Goal: Task Accomplishment & Management: Complete application form

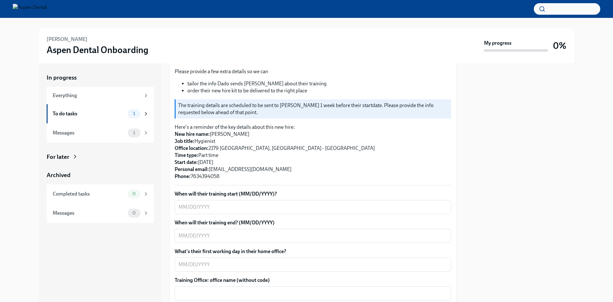
scroll to position [96, 0]
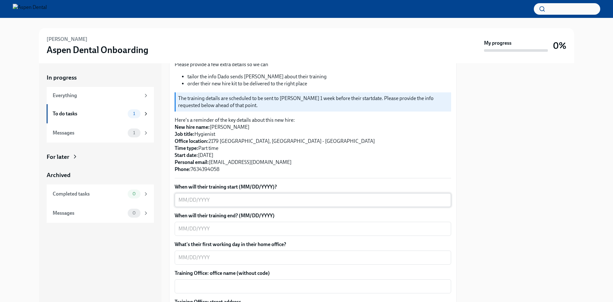
click at [231, 196] on textarea "When will their training start (MM/DD/YYYY)?" at bounding box center [313, 200] width 269 height 8
click at [208, 196] on textarea "08/" at bounding box center [313, 200] width 269 height 8
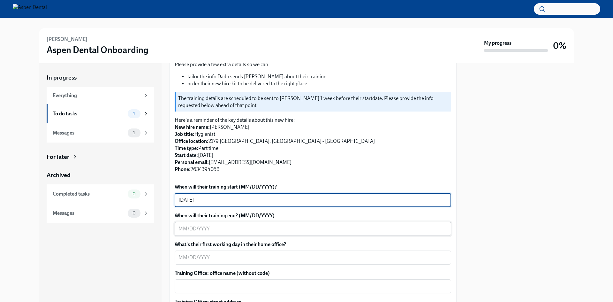
type textarea "[DATE]"
click at [220, 225] on textarea "When will their training end? (MM/DD/YYYY)" at bounding box center [313, 229] width 269 height 8
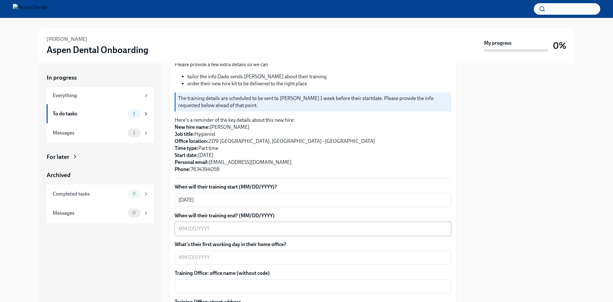
click at [203, 225] on textarea "When will their training end? (MM/DD/YYYY)" at bounding box center [313, 229] width 269 height 8
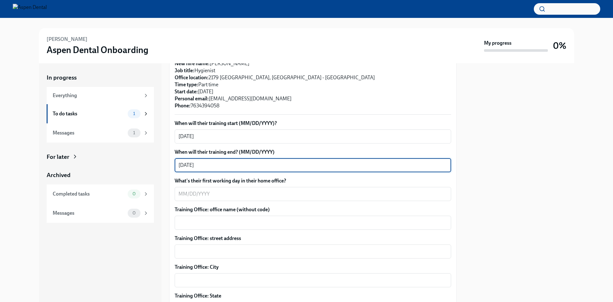
scroll to position [160, 0]
type textarea "[DATE]"
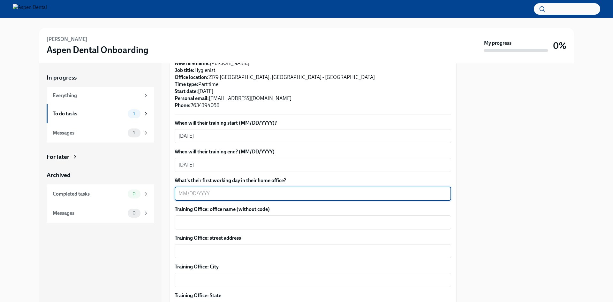
click at [241, 190] on textarea "What's their first working day in their home office?" at bounding box center [313, 194] width 269 height 8
type textarea "[DATE]"
click at [230, 218] on textarea "Training Office: office name (without code)" at bounding box center [313, 222] width 269 height 8
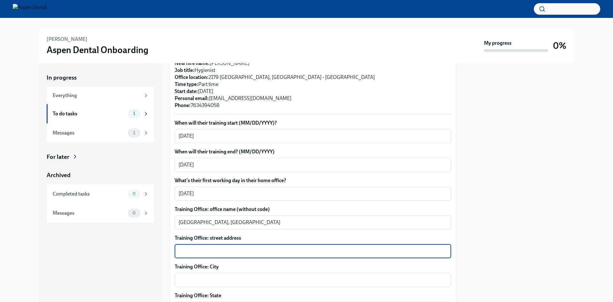
click at [254, 247] on textarea "Training Office: street address" at bounding box center [313, 251] width 269 height 8
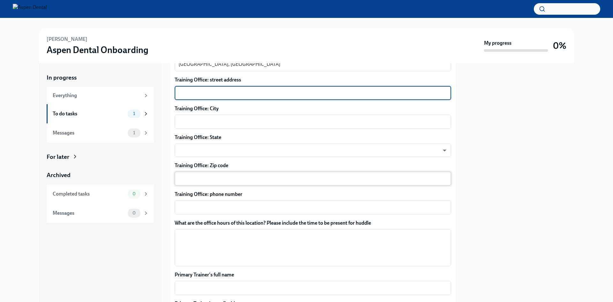
scroll to position [256, 0]
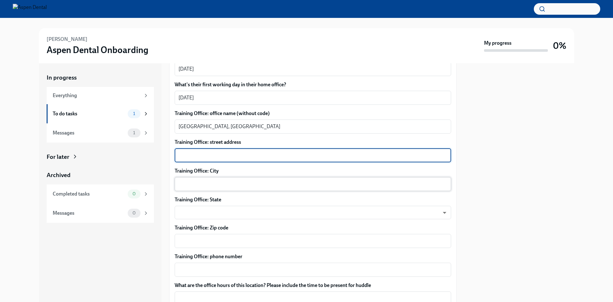
click at [227, 180] on textarea "Training Office: City" at bounding box center [313, 184] width 269 height 8
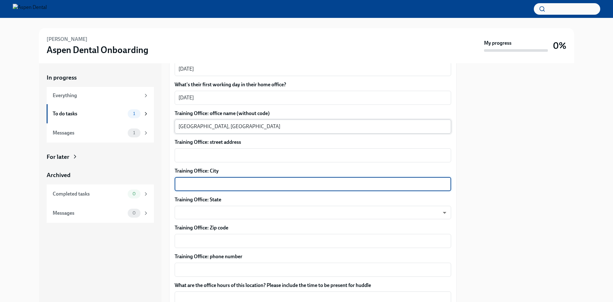
click at [237, 124] on div "[GEOGRAPHIC_DATA], [GEOGRAPHIC_DATA] x ​" at bounding box center [313, 126] width 277 height 14
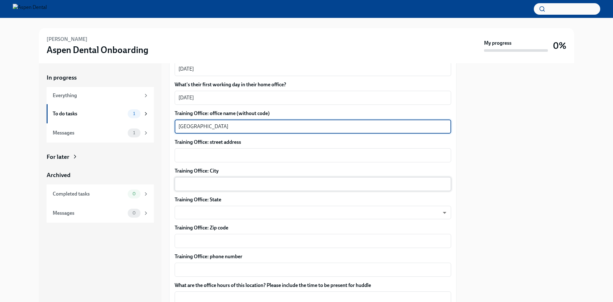
type textarea "[GEOGRAPHIC_DATA]"
click at [207, 180] on textarea "Training Office: City" at bounding box center [313, 184] width 269 height 8
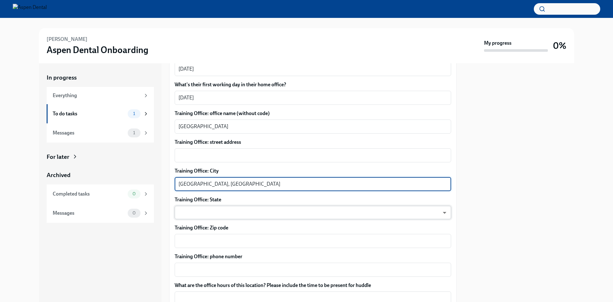
type textarea "[GEOGRAPHIC_DATA], [GEOGRAPHIC_DATA]"
click at [203, 203] on body "[PERSON_NAME] Aspen Dental Onboarding My progress 0% In progress Everything To …" at bounding box center [306, 151] width 613 height 302
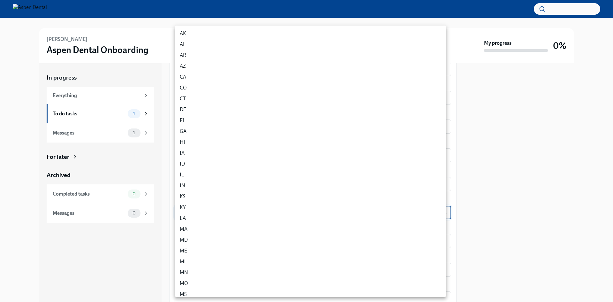
click at [198, 272] on li "MN" at bounding box center [311, 272] width 272 height 11
type input "jzlccrEFG"
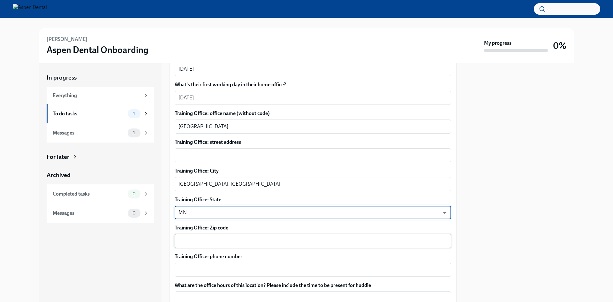
click at [206, 234] on div "x ​" at bounding box center [313, 241] width 277 height 14
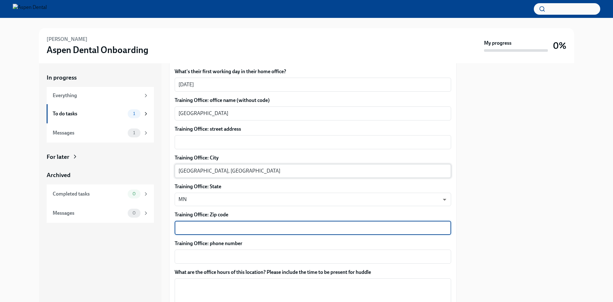
scroll to position [280, 0]
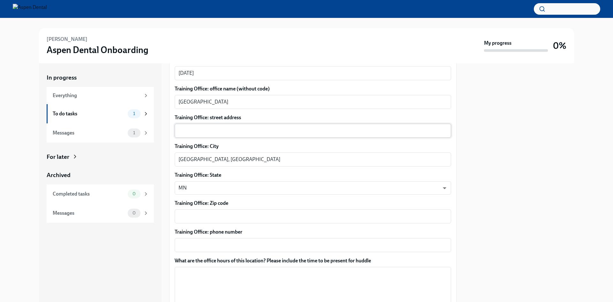
click at [234, 124] on div "x ​" at bounding box center [313, 131] width 277 height 14
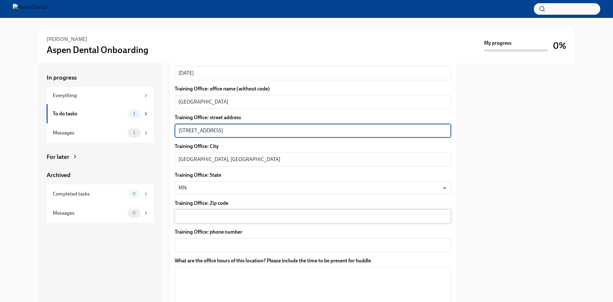
type textarea "[STREET_ADDRESS]"
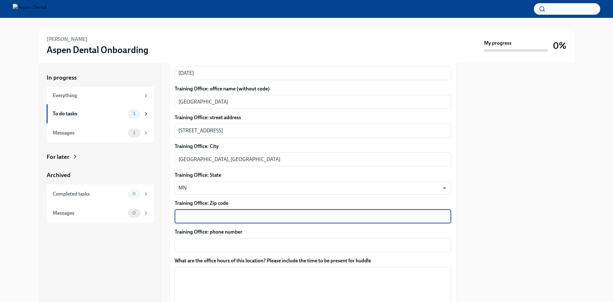
click at [203, 212] on textarea "Training Office: Zip code" at bounding box center [313, 216] width 269 height 8
type textarea "55008"
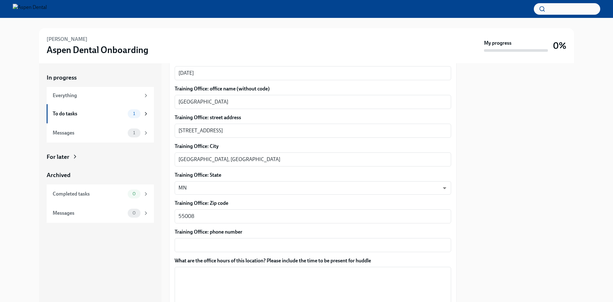
click at [205, 230] on div "Training Office: phone number x ​" at bounding box center [313, 240] width 277 height 24
click at [205, 241] on textarea "Training Office: phone number" at bounding box center [313, 245] width 269 height 8
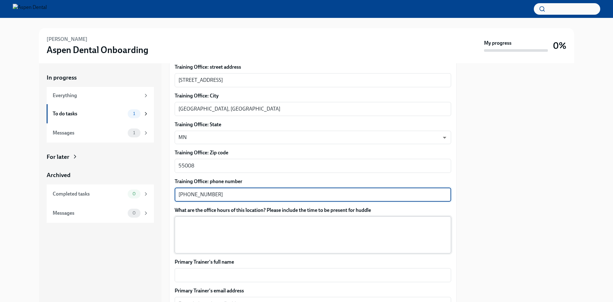
scroll to position [344, 0]
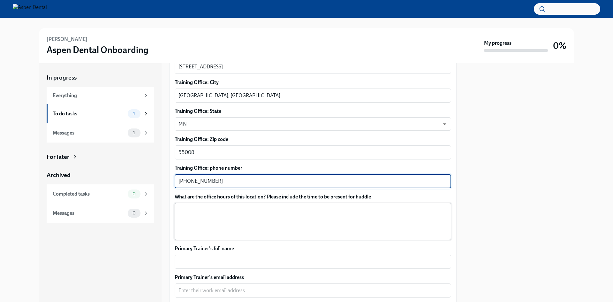
type textarea "[PHONE_NUMBER]"
click at [249, 224] on textarea "What are the office hours of this location? Please include the time to be prese…" at bounding box center [313, 221] width 269 height 31
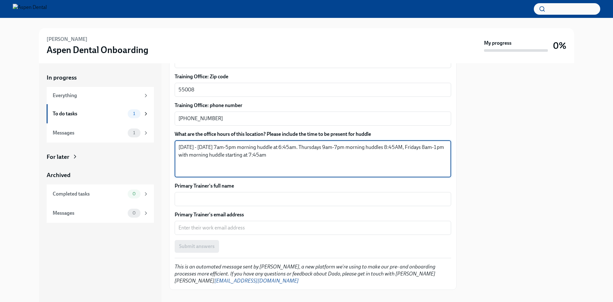
scroll to position [408, 0]
type textarea "[DATE] - [DATE] 7am-5pm morning huddle at 6:45am. Thursdays 9am-7pm morning hud…"
click at [185, 194] on textarea "Primary Trainer's full name" at bounding box center [313, 198] width 269 height 8
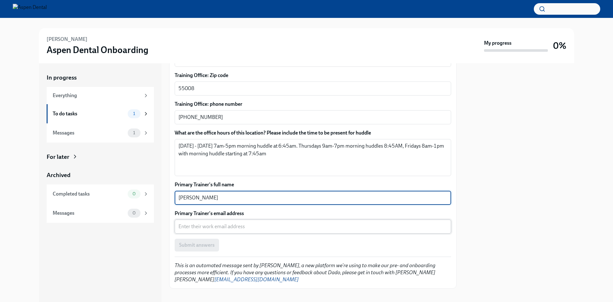
type textarea "[PERSON_NAME]"
click at [201, 223] on textarea "Primary Trainer's email address" at bounding box center [313, 227] width 269 height 8
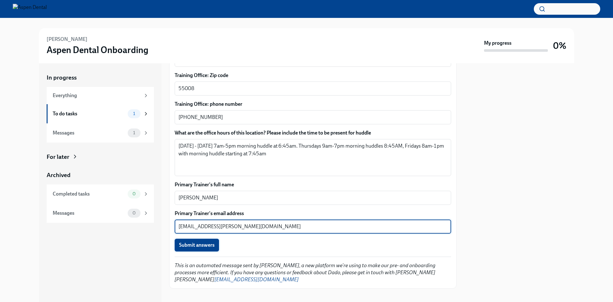
click at [197, 242] on span "Submit answers" at bounding box center [196, 245] width 35 height 6
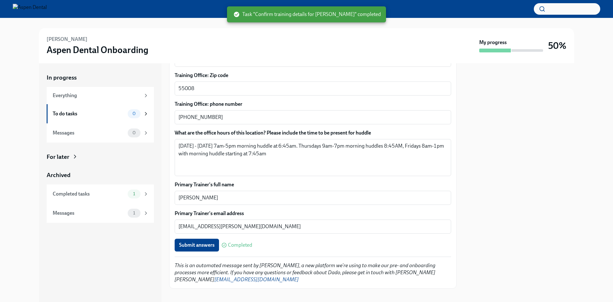
type textarea "[EMAIL_ADDRESS][PERSON_NAME][DOMAIN_NAME]"
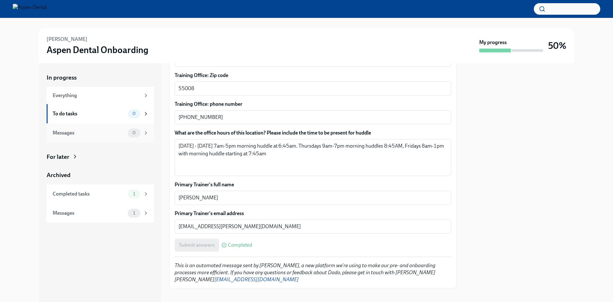
click at [106, 136] on div "Messages" at bounding box center [89, 132] width 73 height 7
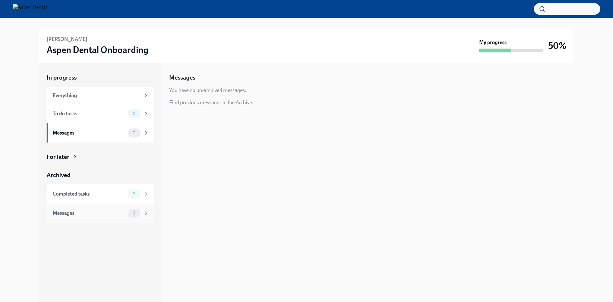
click at [105, 206] on div "Messages 1" at bounding box center [100, 212] width 107 height 19
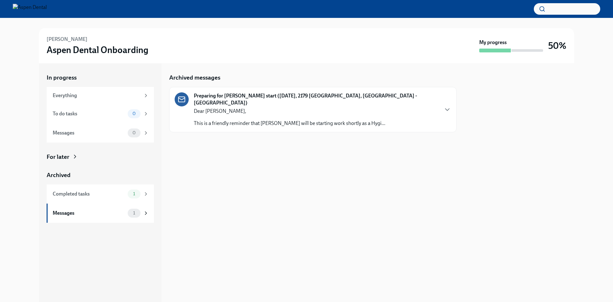
click at [263, 120] on div "Preparing for [PERSON_NAME] start ([DATE], 2179 [GEOGRAPHIC_DATA], [GEOGRAPHIC_…" at bounding box center [312, 109] width 287 height 45
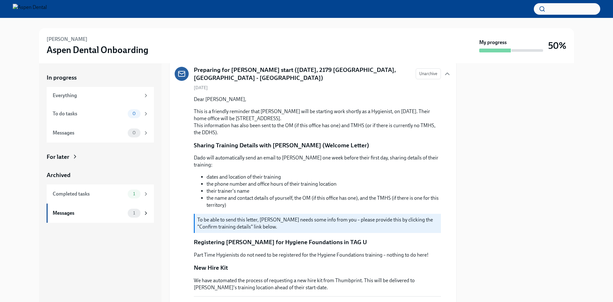
scroll to position [133, 0]
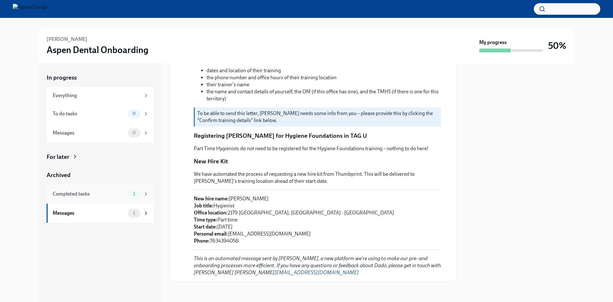
click at [100, 198] on div "Completed tasks 1" at bounding box center [100, 193] width 107 height 19
